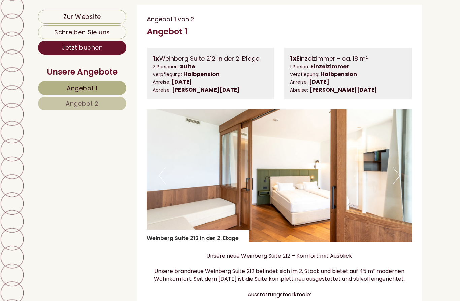
scroll to position [382, 0]
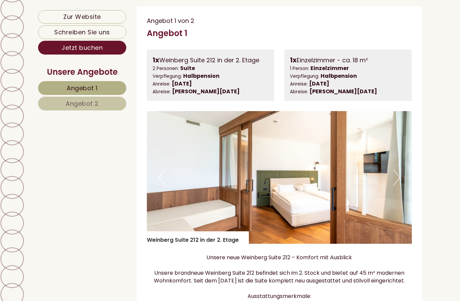
click at [394, 183] on button "Next" at bounding box center [396, 177] width 7 height 17
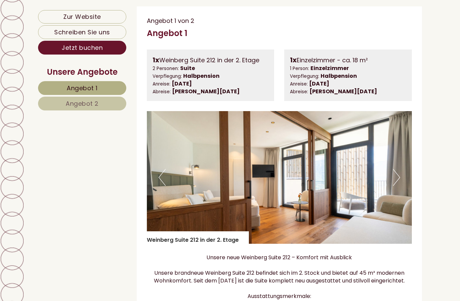
click at [401, 184] on img at bounding box center [280, 177] width 266 height 133
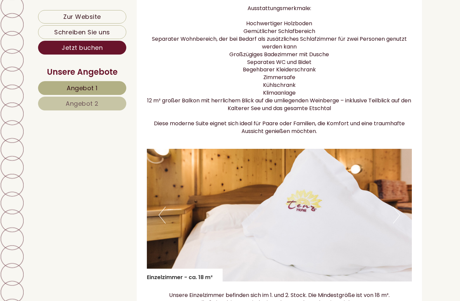
scroll to position [666, 0]
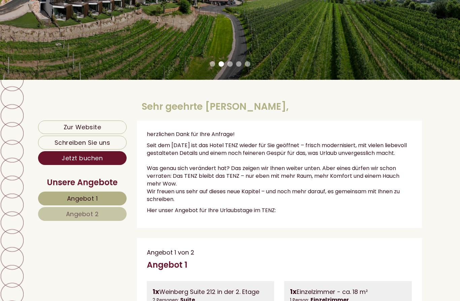
scroll to position [150, 0]
click at [110, 128] on link "Zur Website" at bounding box center [82, 127] width 89 height 13
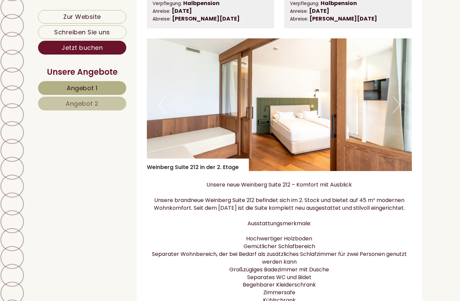
scroll to position [456, 0]
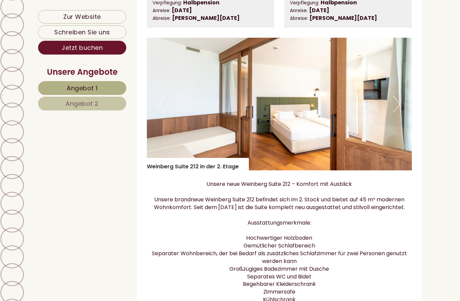
click at [402, 110] on img at bounding box center [280, 104] width 266 height 133
click at [397, 107] on button "Next" at bounding box center [396, 104] width 7 height 17
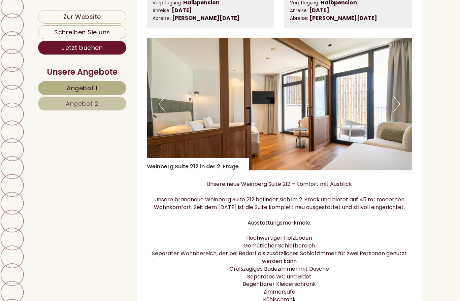
click at [399, 112] on button "Next" at bounding box center [396, 104] width 7 height 17
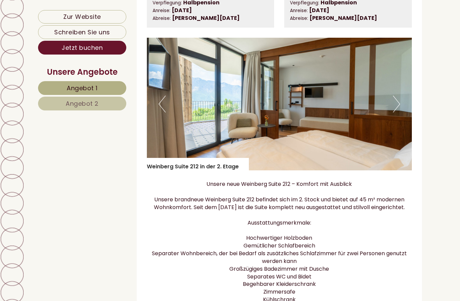
click at [399, 112] on button "Next" at bounding box center [396, 104] width 7 height 17
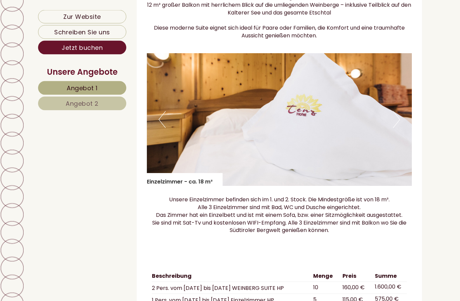
scroll to position [766, 0]
click at [160, 111] on button "Previous" at bounding box center [162, 119] width 7 height 17
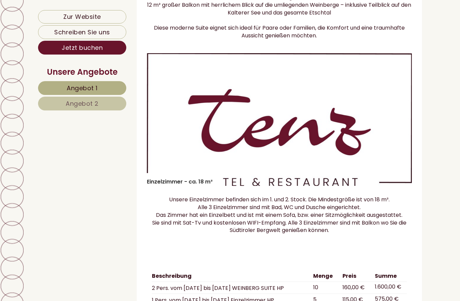
click at [391, 129] on img at bounding box center [280, 119] width 266 height 133
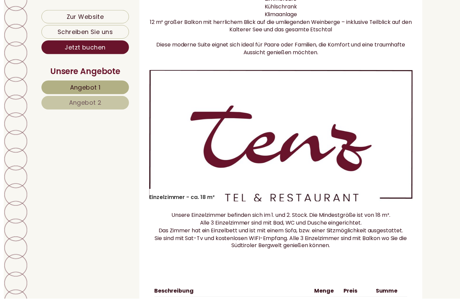
scroll to position [751, 0]
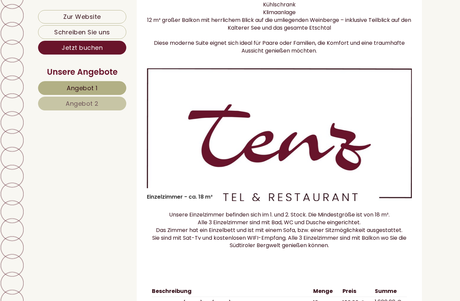
click at [399, 133] on button "Next" at bounding box center [396, 134] width 7 height 17
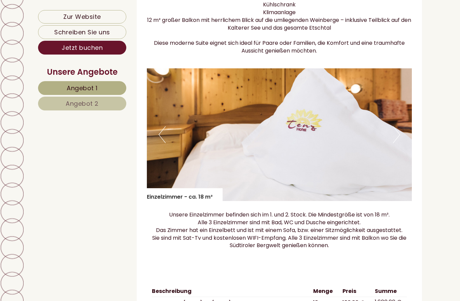
click at [404, 133] on img at bounding box center [280, 134] width 266 height 133
click at [394, 135] on button "Next" at bounding box center [396, 134] width 7 height 17
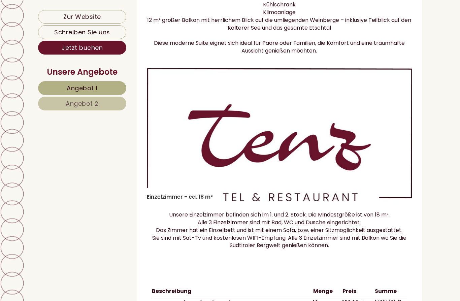
click at [397, 144] on img at bounding box center [280, 134] width 266 height 133
click at [395, 140] on button "Next" at bounding box center [396, 134] width 7 height 17
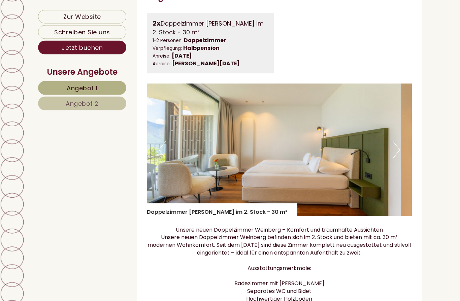
scroll to position [1187, 0]
click at [399, 148] on button "Next" at bounding box center [396, 150] width 7 height 17
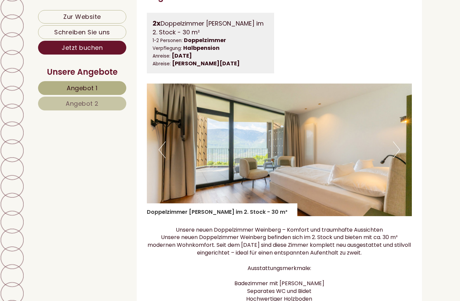
click at [399, 144] on button "Next" at bounding box center [396, 150] width 7 height 17
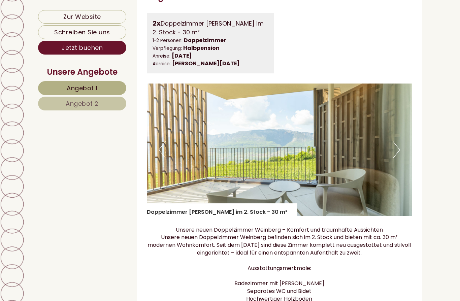
click at [396, 147] on button "Next" at bounding box center [396, 150] width 7 height 17
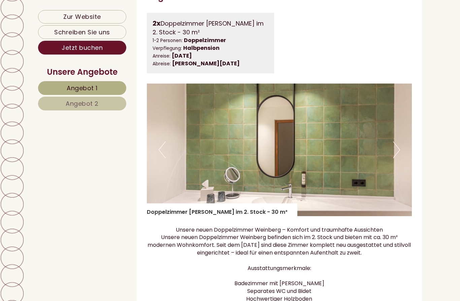
click at [397, 145] on button "Next" at bounding box center [396, 150] width 7 height 17
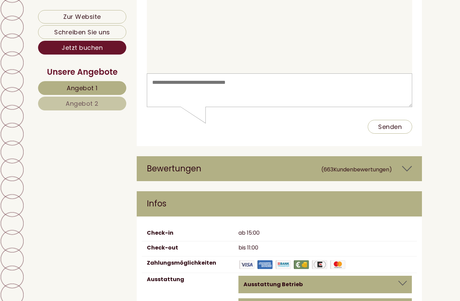
scroll to position [4849, 0]
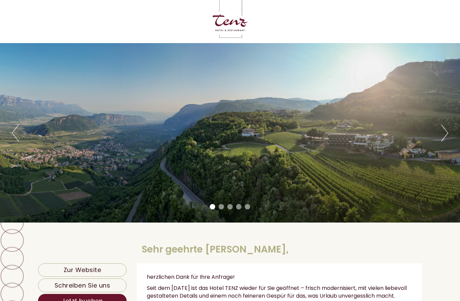
scroll to position [7, 0]
click at [447, 138] on button "Next" at bounding box center [445, 133] width 7 height 17
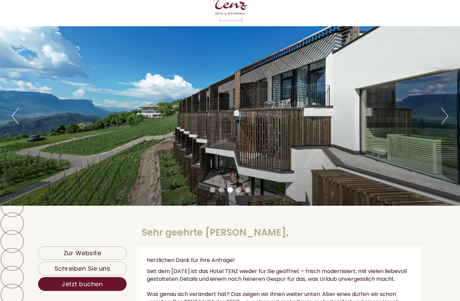
scroll to position [24, 0]
click at [448, 119] on button "Next" at bounding box center [445, 116] width 7 height 17
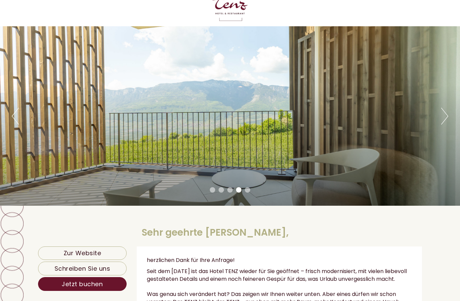
click at [448, 114] on button "Next" at bounding box center [445, 116] width 7 height 17
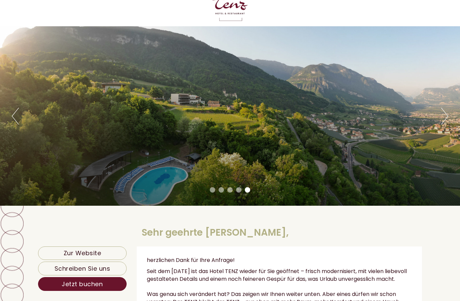
click at [448, 116] on button "Next" at bounding box center [445, 116] width 7 height 17
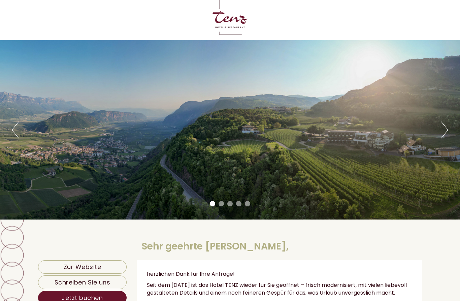
scroll to position [11, 0]
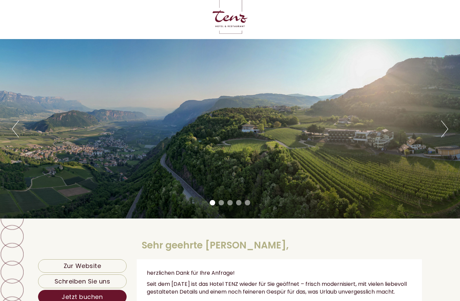
click at [448, 135] on button "Next" at bounding box center [445, 129] width 7 height 17
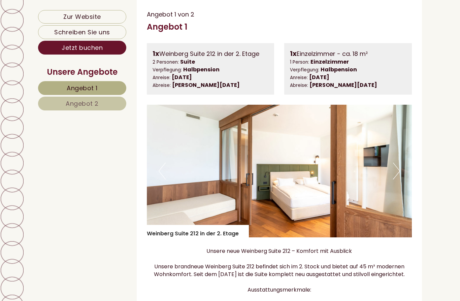
scroll to position [389, 0]
click at [301, 211] on img at bounding box center [280, 170] width 266 height 133
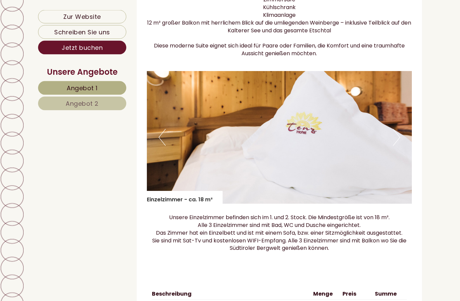
scroll to position [748, 0]
click at [164, 139] on button "Previous" at bounding box center [162, 137] width 7 height 17
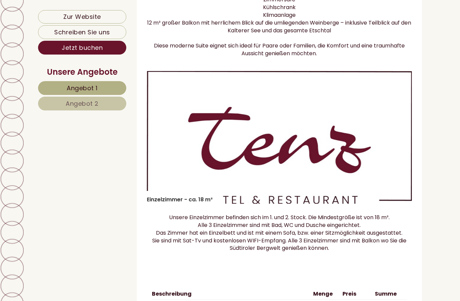
click at [353, 131] on img at bounding box center [280, 137] width 266 height 133
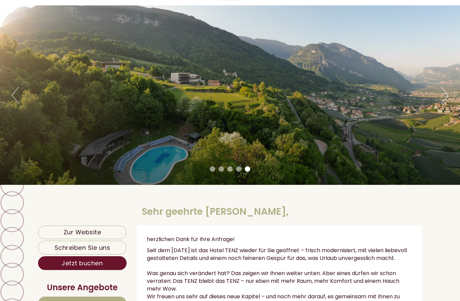
scroll to position [43, 0]
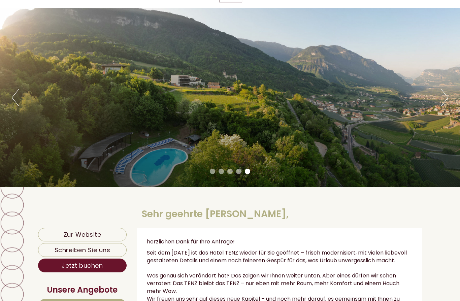
click at [442, 101] on button "Next" at bounding box center [445, 97] width 7 height 17
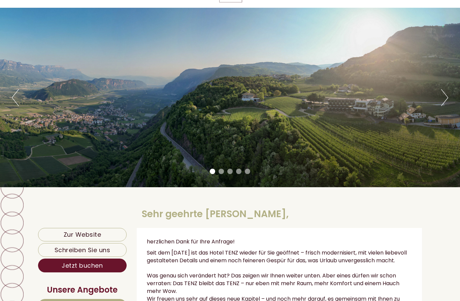
click at [447, 99] on button "Next" at bounding box center [445, 97] width 7 height 17
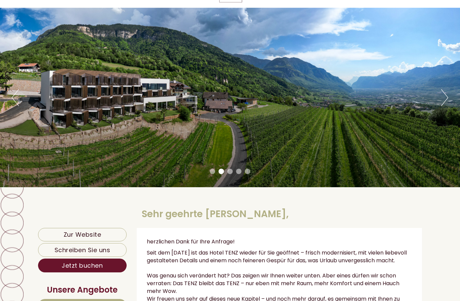
click at [448, 97] on button "Next" at bounding box center [445, 97] width 7 height 17
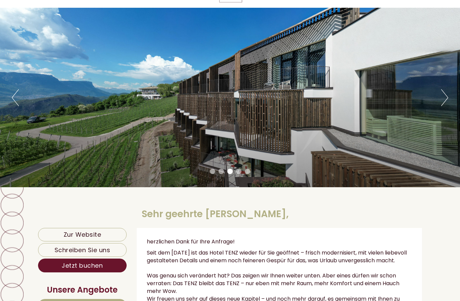
click at [444, 106] on button "Next" at bounding box center [445, 97] width 7 height 17
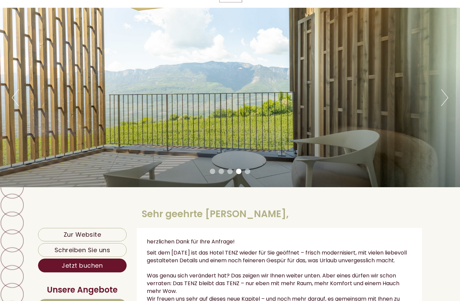
click at [442, 104] on button "Next" at bounding box center [445, 97] width 7 height 17
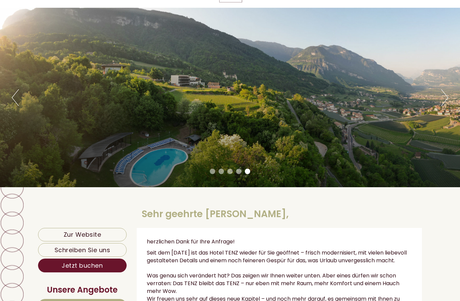
click at [442, 105] on button "Next" at bounding box center [445, 97] width 7 height 17
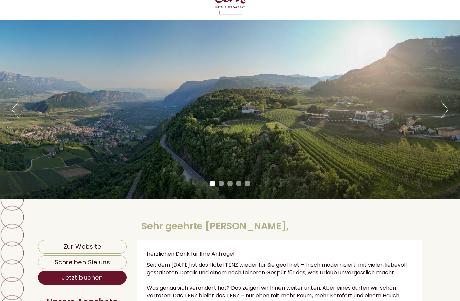
click at [384, 166] on div "Previous Next 1 2 3 4 5" at bounding box center [230, 110] width 460 height 180
click at [378, 176] on div "Previous Next 1 2 3 4 5" at bounding box center [230, 110] width 460 height 180
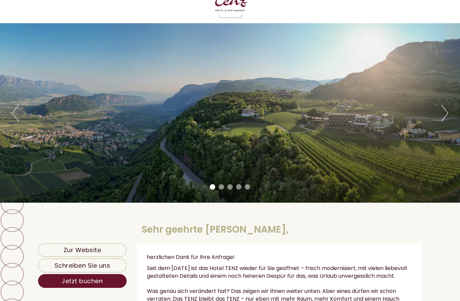
scroll to position [28, 0]
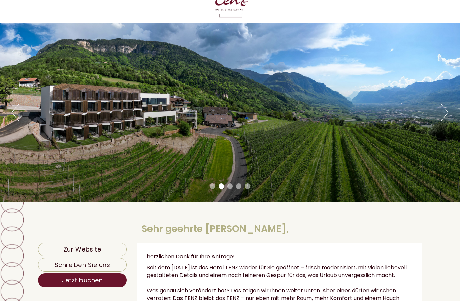
click at [445, 114] on button "Next" at bounding box center [445, 112] width 7 height 17
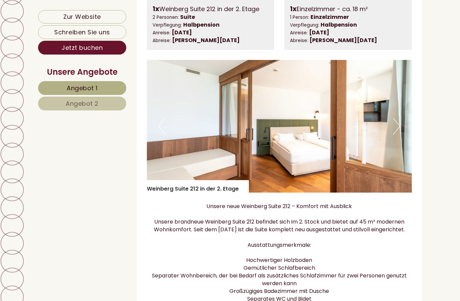
scroll to position [428, 0]
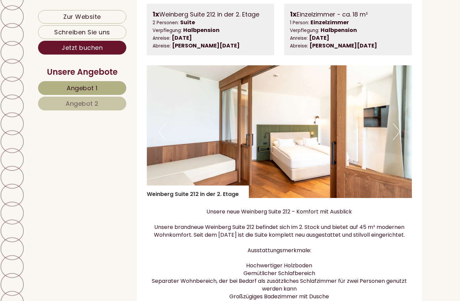
click at [397, 136] on button "Next" at bounding box center [396, 131] width 7 height 17
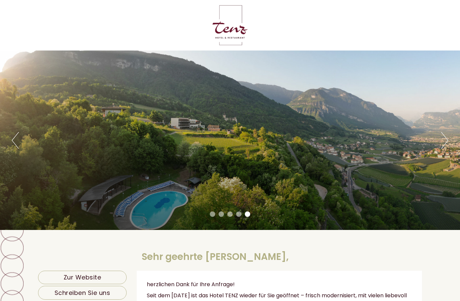
scroll to position [1, 0]
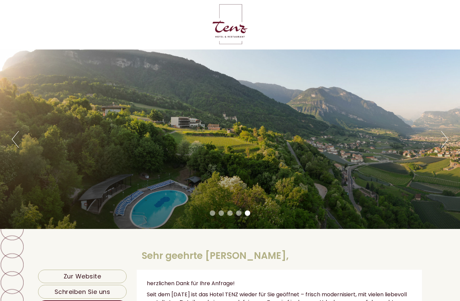
click at [448, 142] on button "Next" at bounding box center [445, 139] width 7 height 17
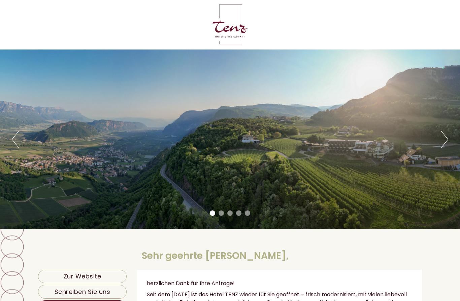
scroll to position [0, 0]
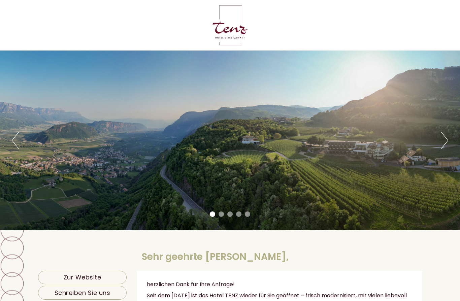
click at [452, 148] on div "Previous Next 1 2 3 4 5" at bounding box center [230, 141] width 460 height 180
click at [446, 143] on button "Next" at bounding box center [445, 140] width 7 height 17
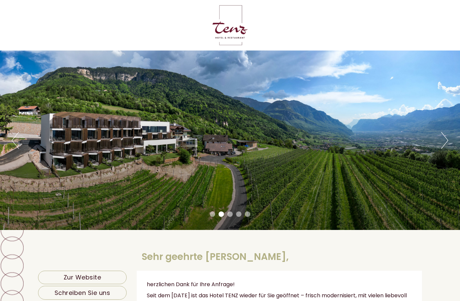
click at [439, 146] on div "Previous Next 1 2 3 4 5" at bounding box center [230, 141] width 460 height 180
click at [442, 145] on button "Next" at bounding box center [445, 140] width 7 height 17
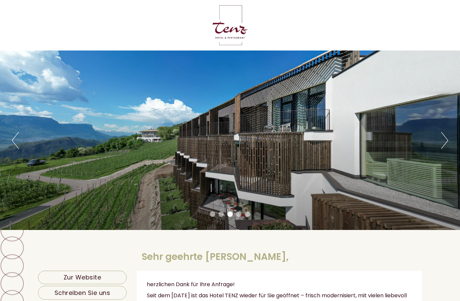
click at [445, 141] on button "Next" at bounding box center [445, 140] width 7 height 17
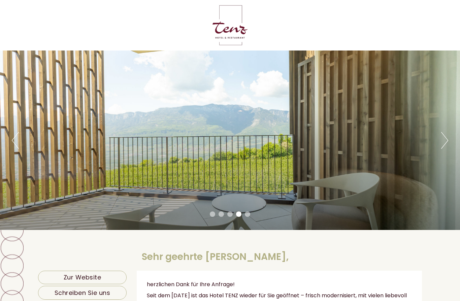
click at [438, 144] on div "Previous Next 1 2 3 4 5" at bounding box center [230, 141] width 460 height 180
click at [445, 141] on button "Next" at bounding box center [445, 140] width 7 height 17
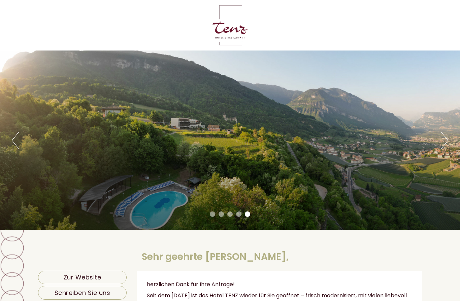
click at [448, 139] on button "Next" at bounding box center [445, 140] width 7 height 17
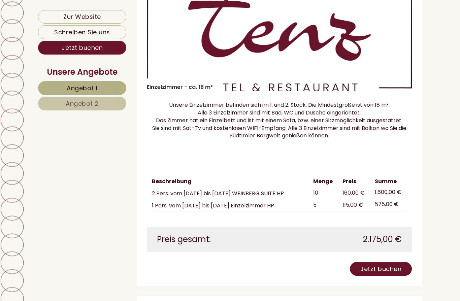
scroll to position [862, 0]
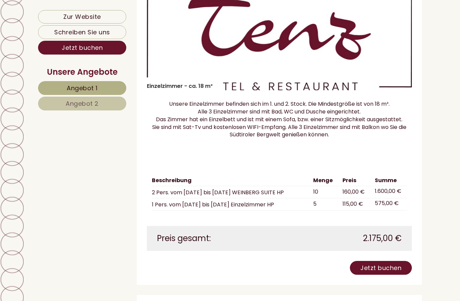
click at [106, 22] on link "Zur Website" at bounding box center [82, 16] width 88 height 13
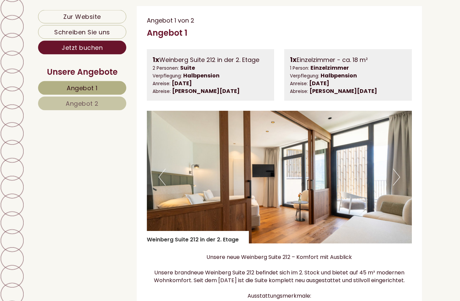
scroll to position [381, 0]
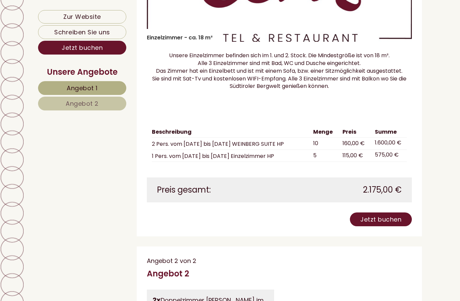
click at [87, 105] on span "Angebot 2" at bounding box center [82, 103] width 33 height 8
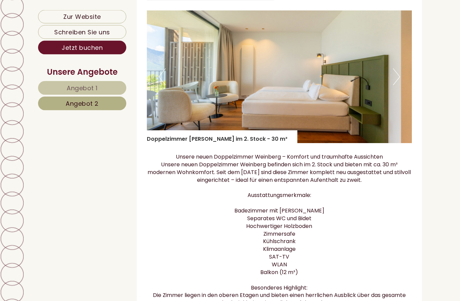
scroll to position [492, 0]
click at [109, 34] on link "Schreiben Sie uns" at bounding box center [82, 32] width 88 height 14
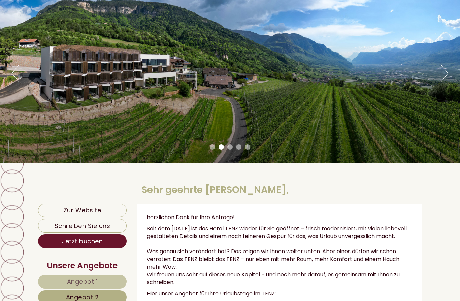
scroll to position [64, 0]
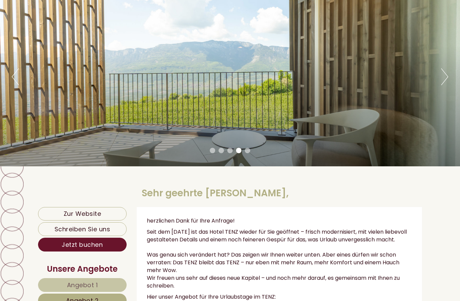
click at [446, 82] on button "Next" at bounding box center [445, 76] width 7 height 17
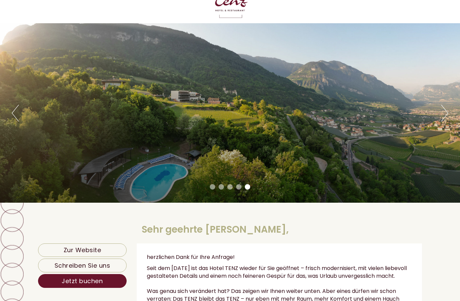
scroll to position [0, 0]
